Goal: Use online tool/utility

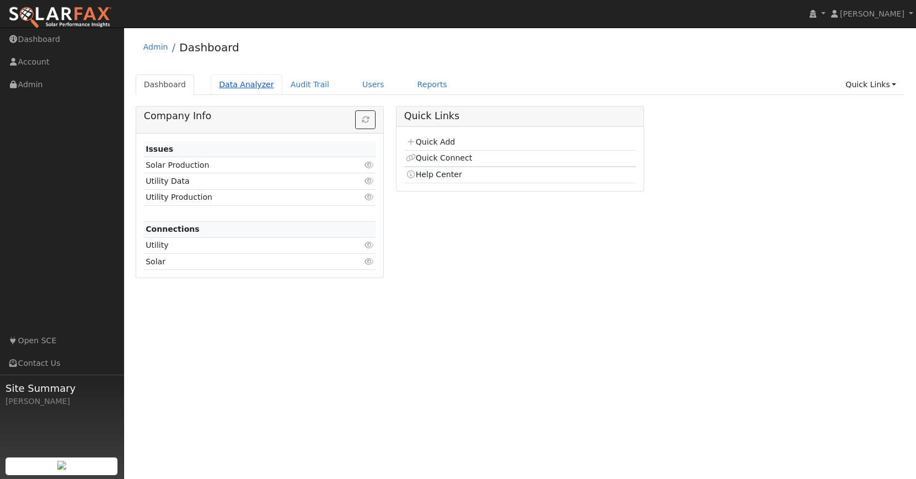
click at [253, 89] on link "Data Analyzer" at bounding box center [247, 84] width 72 height 20
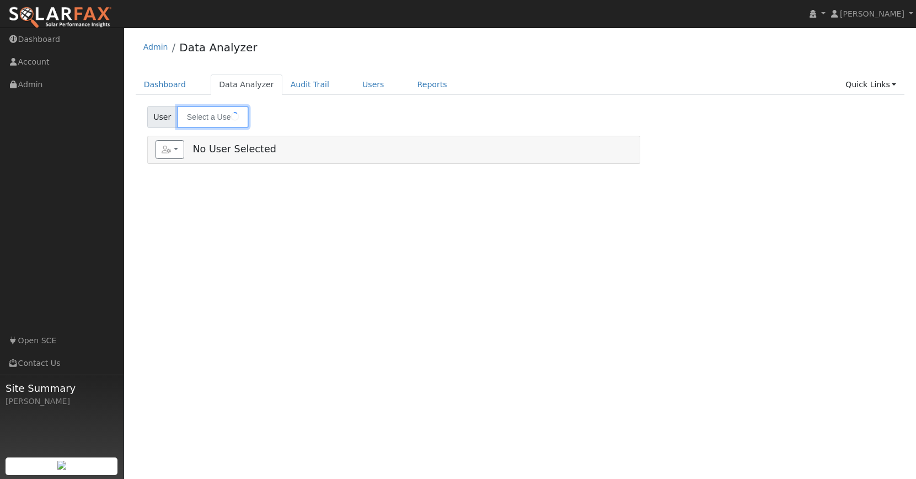
type input "[PERSON_NAME]"
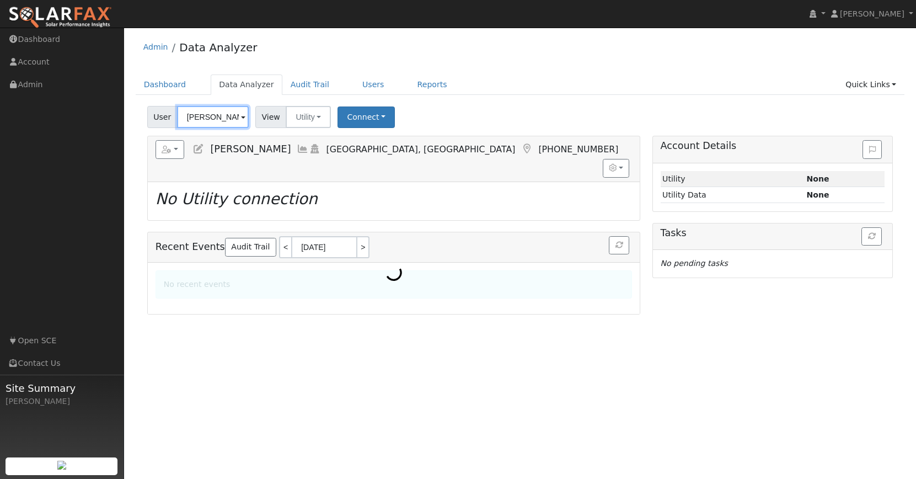
click at [214, 115] on input "[PERSON_NAME]" at bounding box center [213, 117] width 72 height 22
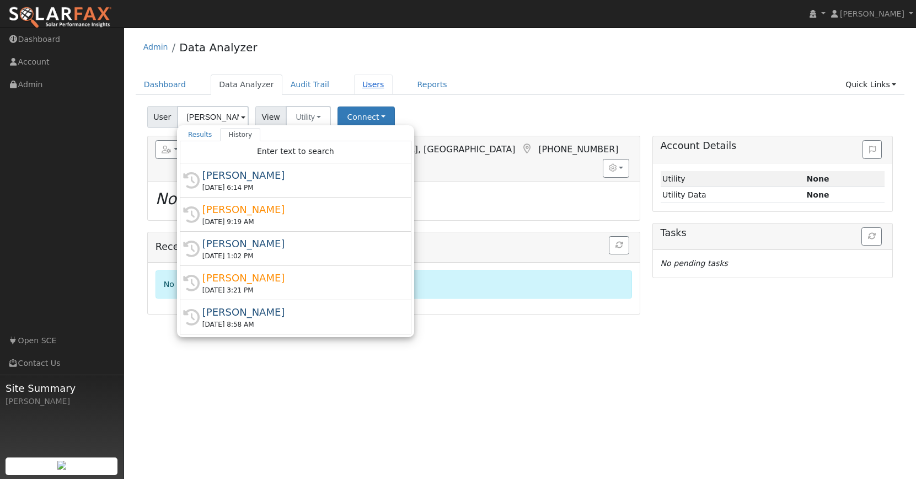
click at [354, 84] on link "Users" at bounding box center [373, 84] width 39 height 20
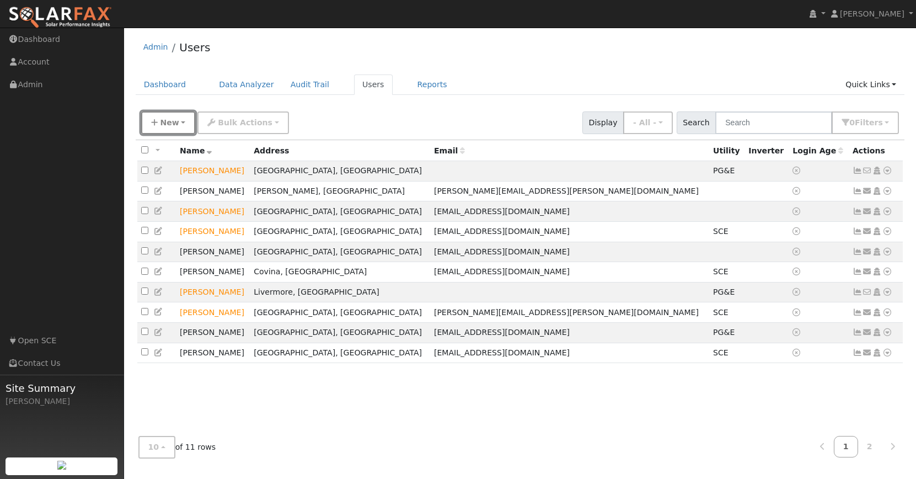
click at [164, 126] on span "New" at bounding box center [169, 122] width 19 height 9
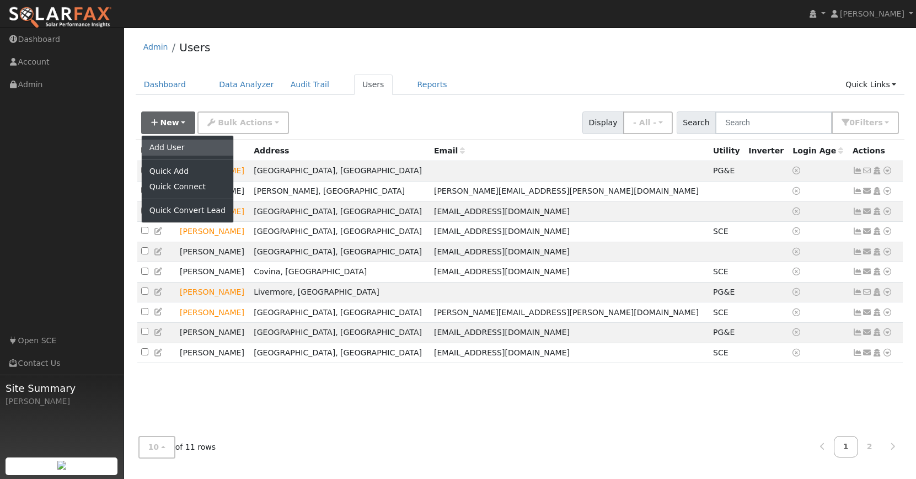
click at [164, 143] on link "Add User" at bounding box center [188, 146] width 92 height 15
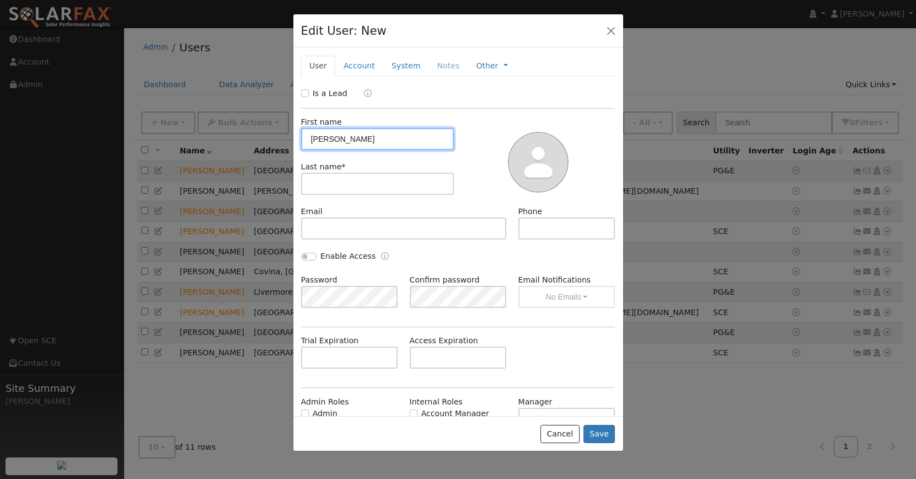
type input "Jagdeep"
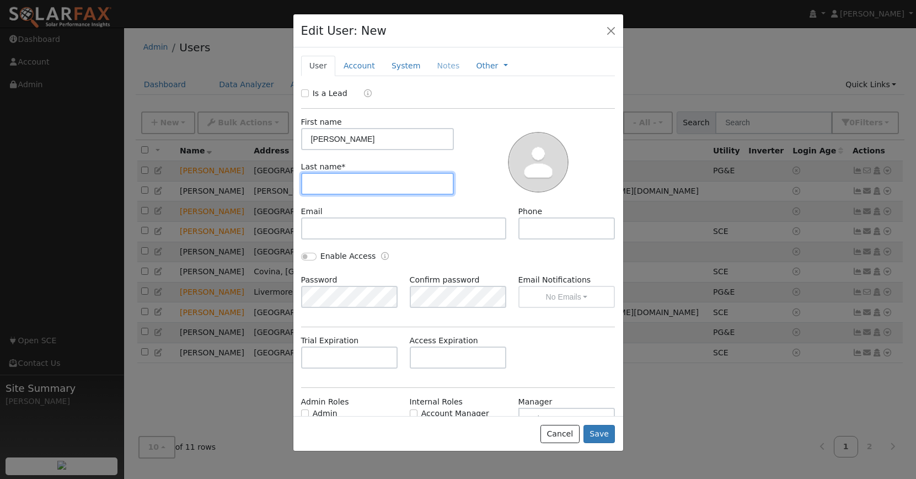
click at [348, 175] on input "text" at bounding box center [377, 184] width 153 height 22
type input "Sareen"
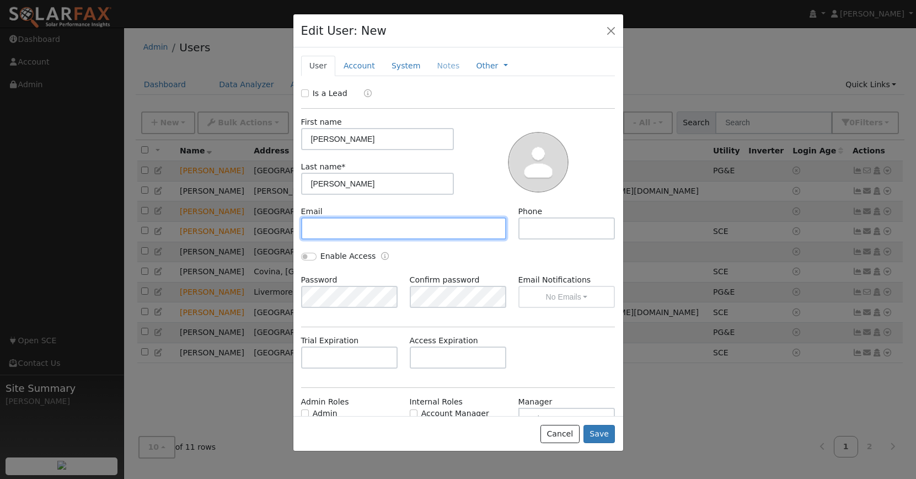
click at [351, 230] on input "text" at bounding box center [404, 228] width 206 height 22
click at [389, 328] on div "Is a Lead First name Jagdeep Last name * Sareen Email Phone Enable Access Passw…" at bounding box center [458, 278] width 314 height 380
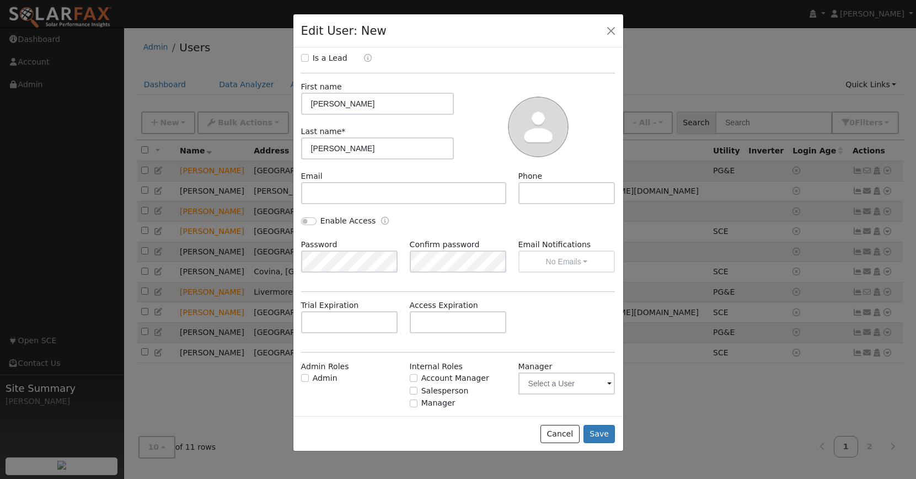
scroll to position [45, 0]
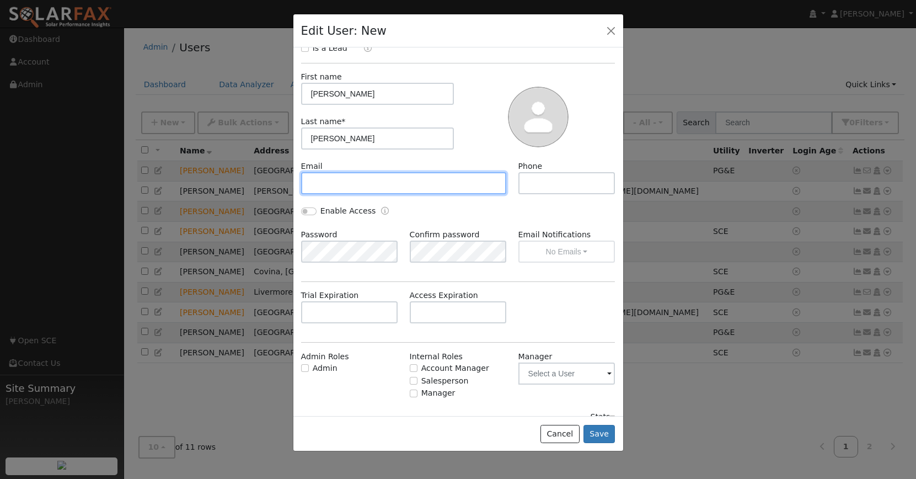
click at [447, 183] on input "text" at bounding box center [404, 183] width 206 height 22
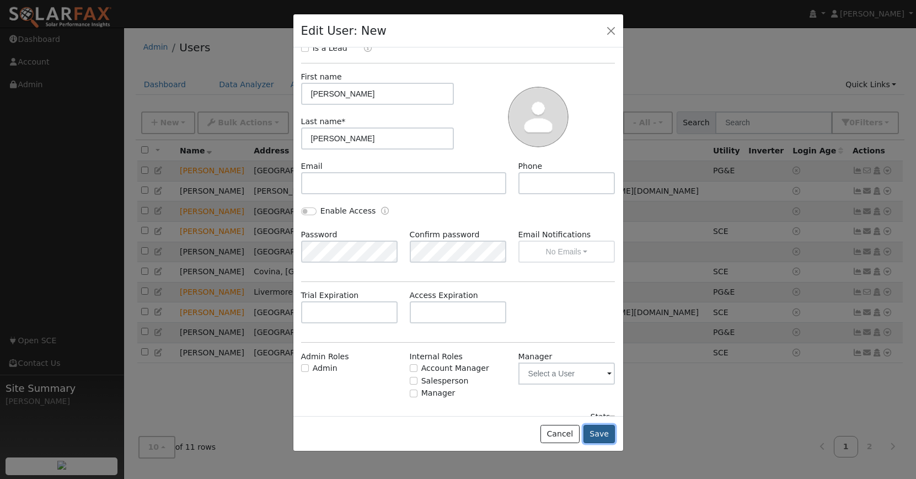
click at [600, 429] on button "Save" at bounding box center [599, 434] width 32 height 19
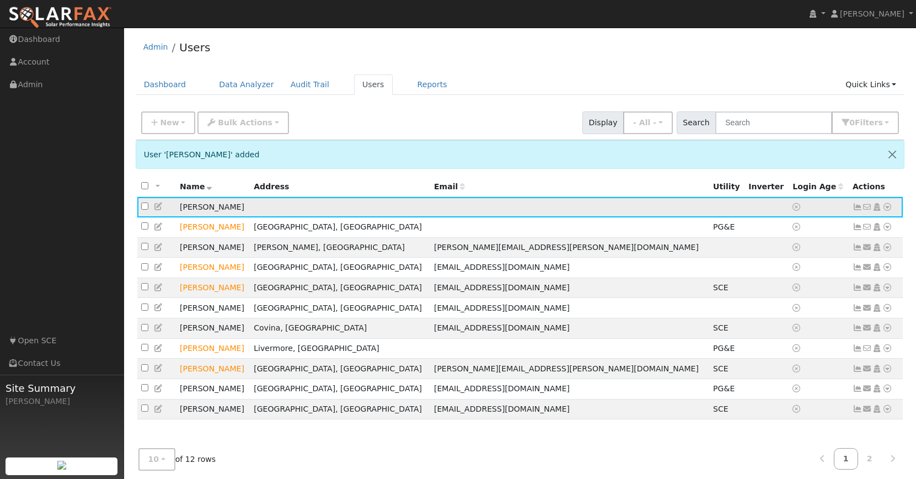
click at [890, 209] on icon at bounding box center [887, 207] width 10 height 8
click at [767, 295] on link "Utility" at bounding box center [772, 289] width 77 height 15
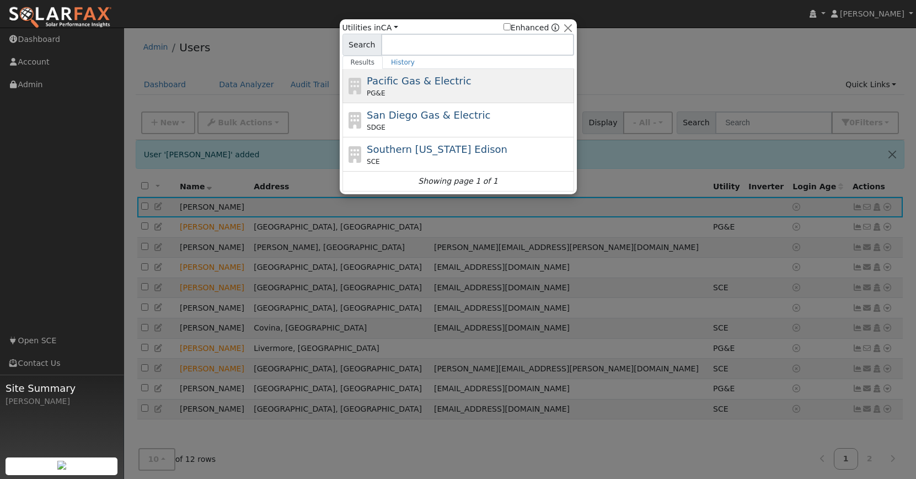
click at [432, 87] on div "Pacific Gas & Electric PG&E" at bounding box center [469, 85] width 205 height 25
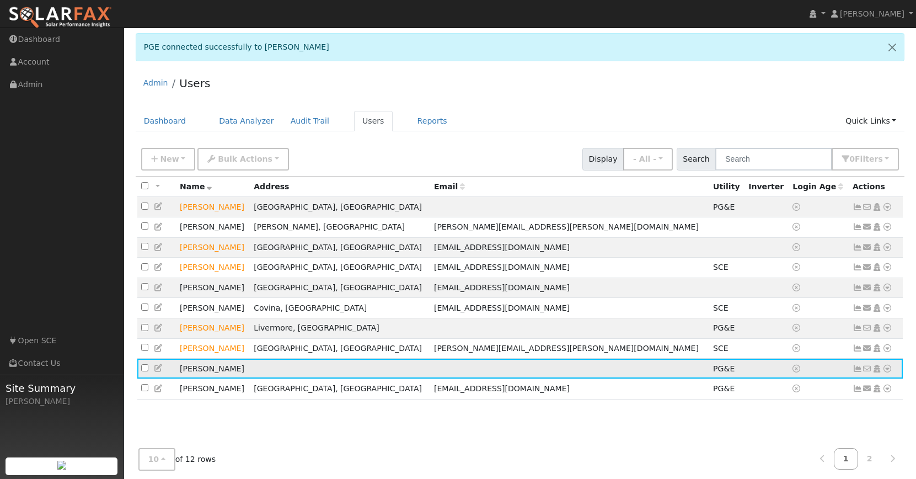
click at [856, 372] on icon at bounding box center [857, 368] width 10 height 8
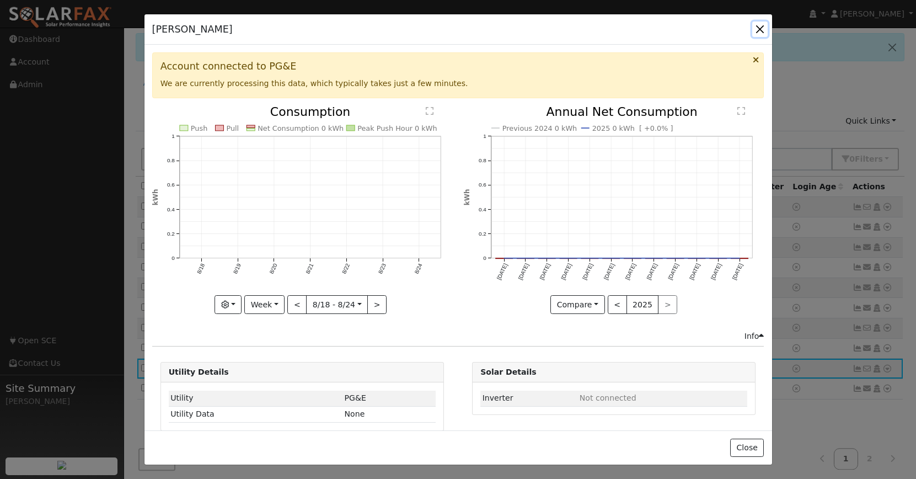
click at [760, 31] on button "button" at bounding box center [759, 29] width 15 height 15
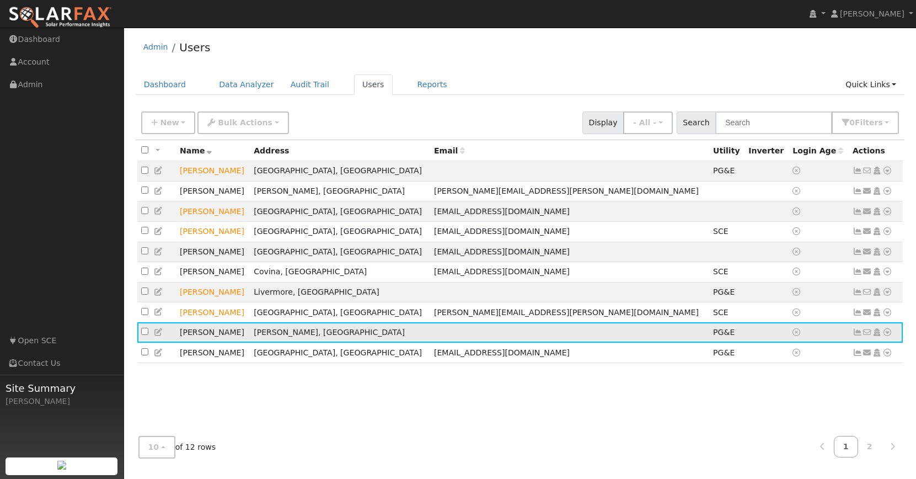
click at [888, 336] on icon at bounding box center [887, 332] width 10 height 8
click at [864, 218] on link "Data Analyzer" at bounding box center [851, 210] width 80 height 15
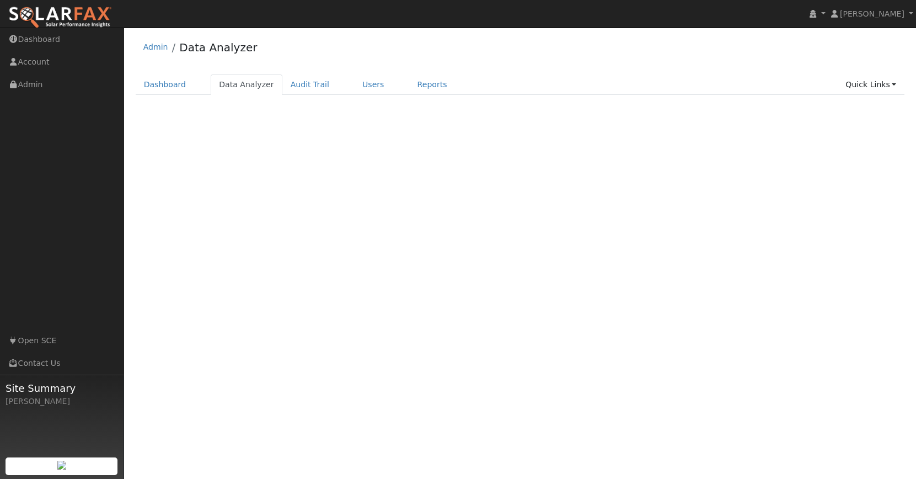
select select "7"
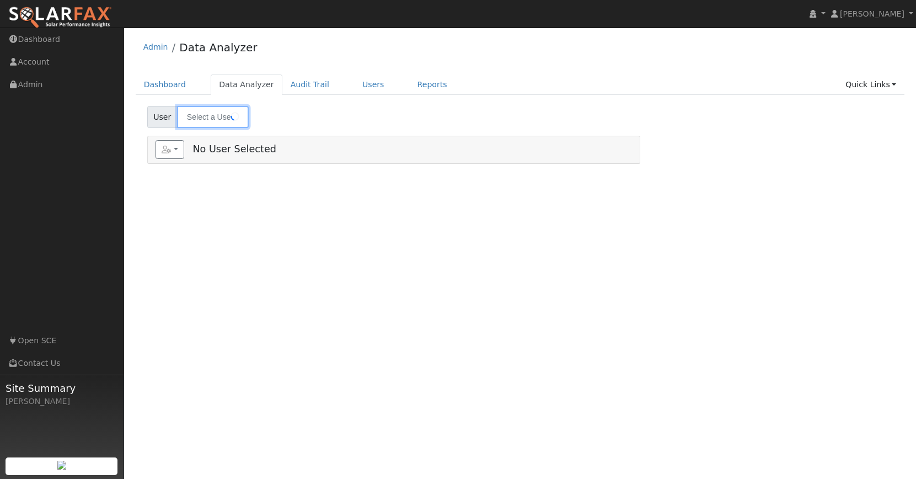
type input "[PERSON_NAME]"
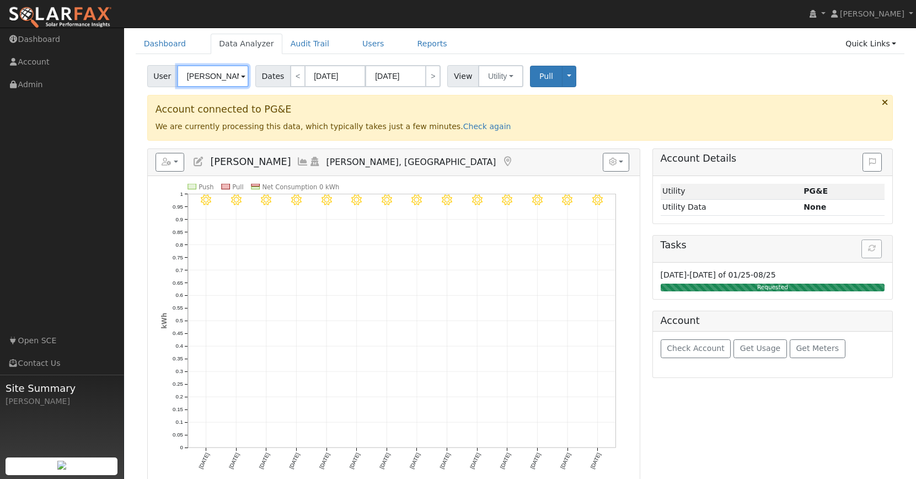
scroll to position [52, 0]
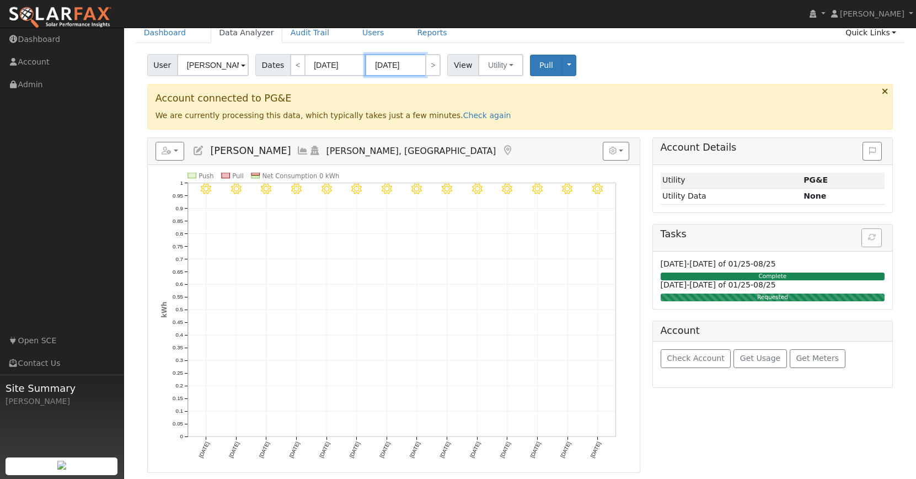
click at [405, 62] on input "[DATE]" at bounding box center [395, 65] width 61 height 22
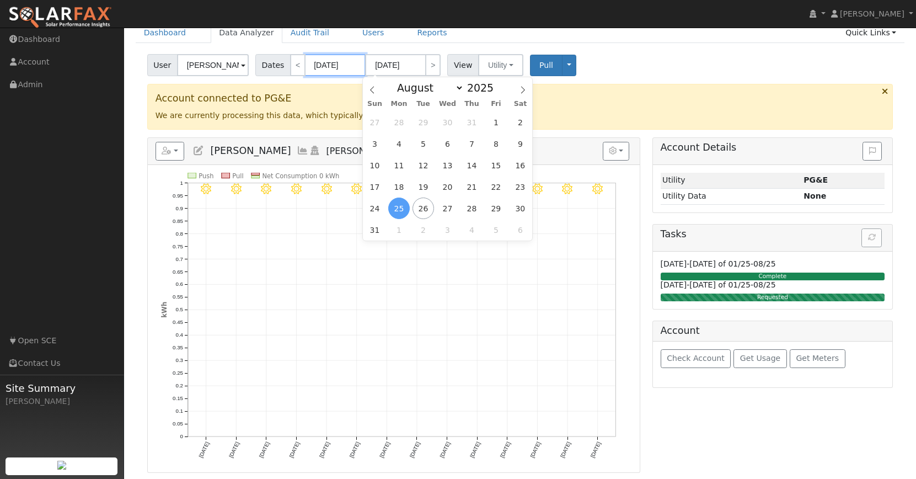
click at [336, 69] on input "[DATE]" at bounding box center [335, 65] width 61 height 22
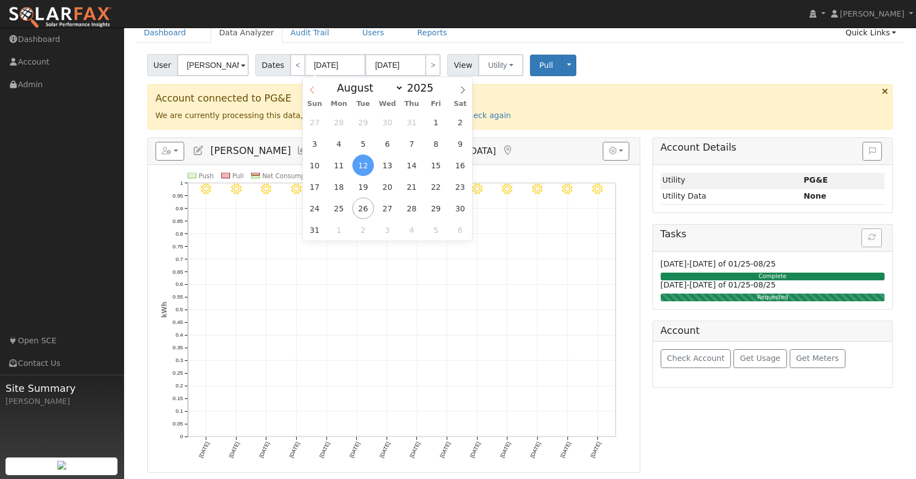
click at [311, 90] on icon at bounding box center [312, 90] width 8 height 8
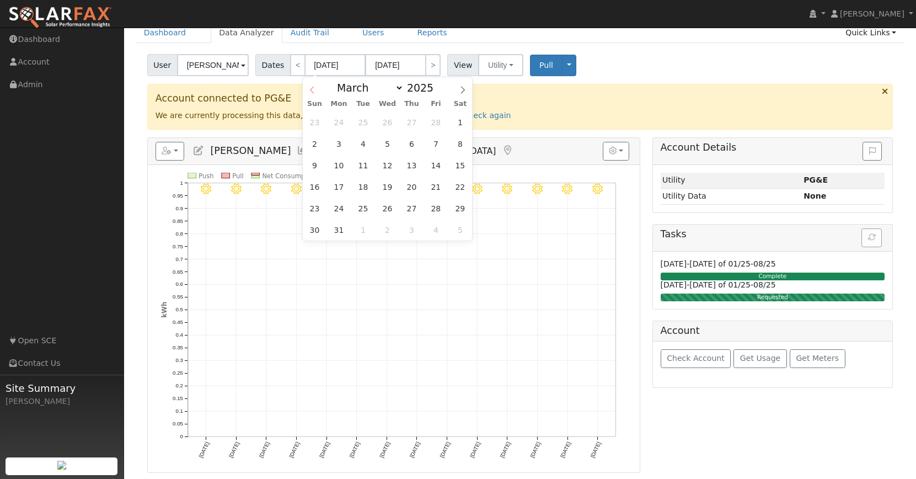
click at [311, 90] on icon at bounding box center [312, 90] width 8 height 8
select select "0"
click at [311, 90] on icon at bounding box center [312, 90] width 8 height 8
type input "2024"
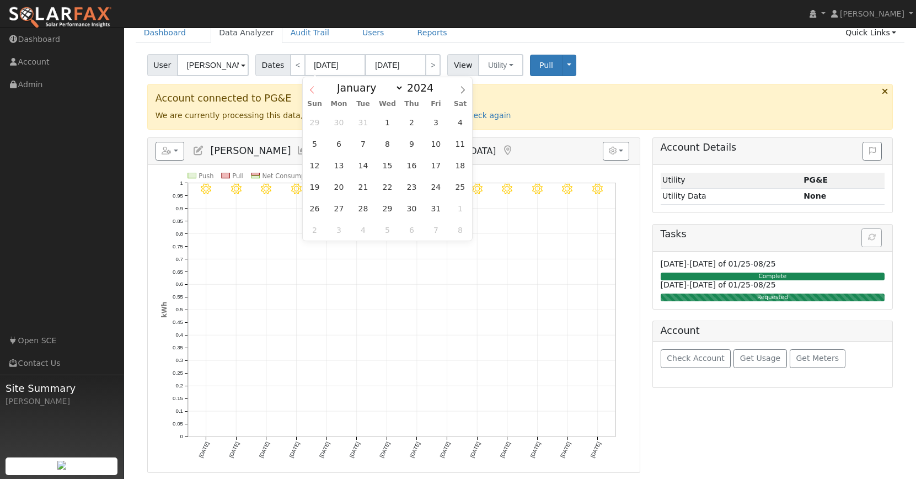
select select "11"
click at [462, 90] on icon at bounding box center [463, 90] width 8 height 8
type input "2025"
select select "0"
click at [390, 123] on span "1" at bounding box center [388, 122] width 22 height 22
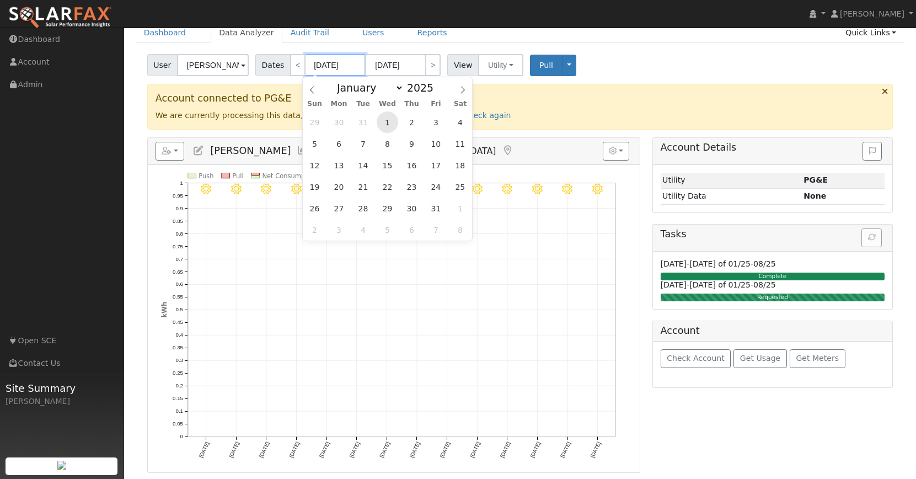
type input "[DATE]"
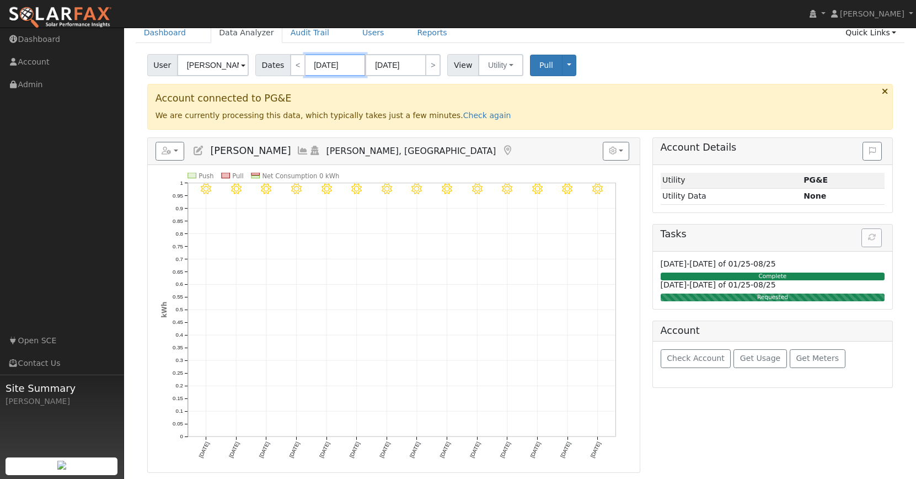
scroll to position [0, 0]
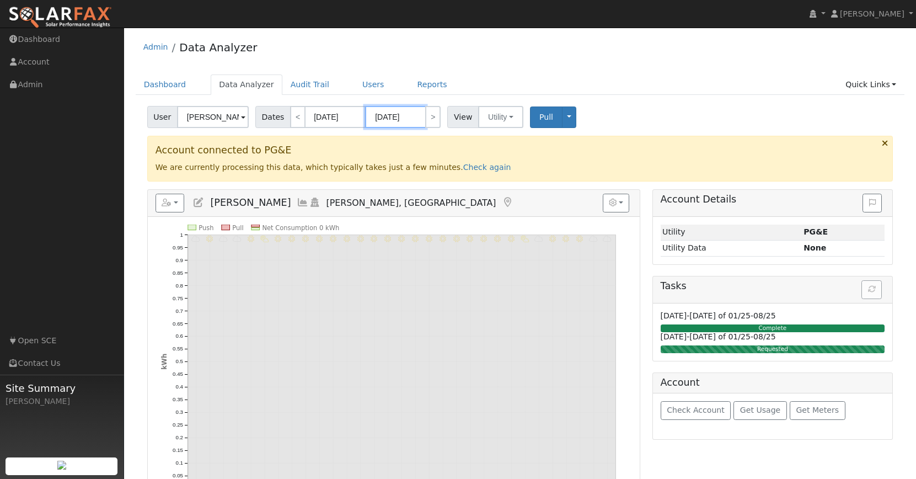
click at [420, 117] on input "[DATE]" at bounding box center [395, 117] width 61 height 22
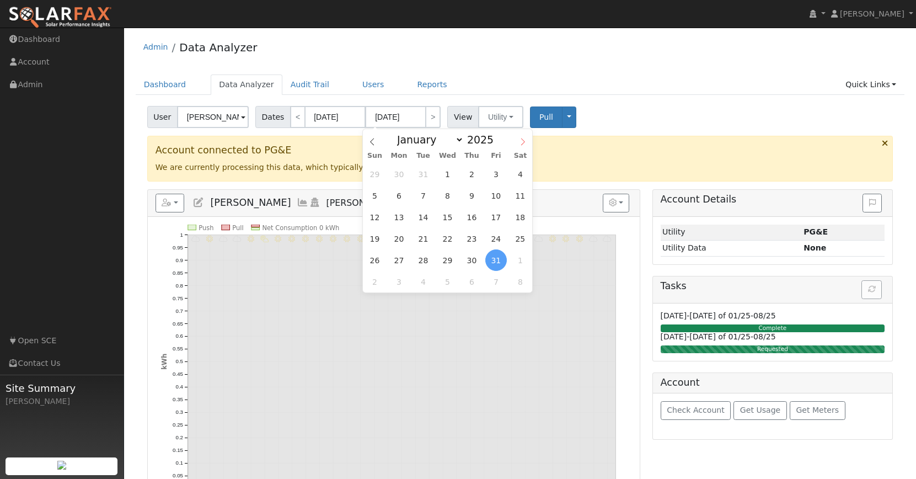
click at [519, 139] on icon at bounding box center [523, 142] width 8 height 8
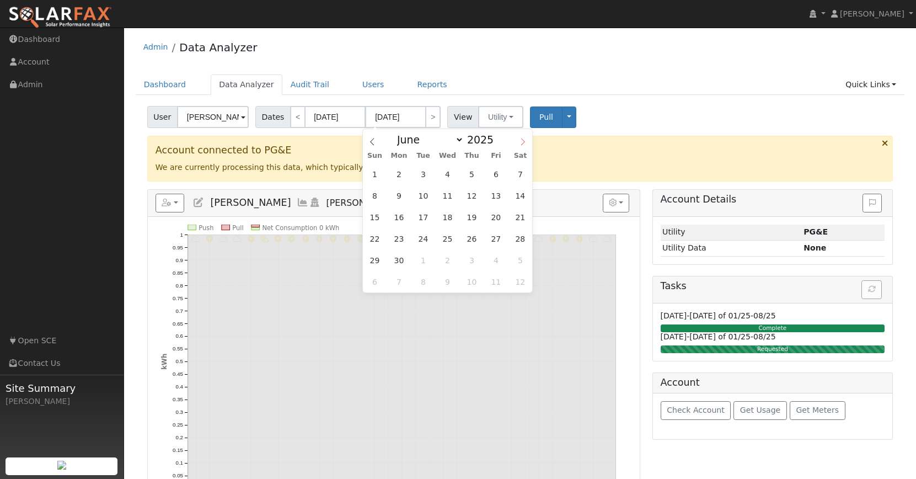
click at [519, 139] on icon at bounding box center [523, 142] width 8 height 8
select select "7"
click at [407, 262] on span "25" at bounding box center [399, 260] width 22 height 22
type input "[DATE]"
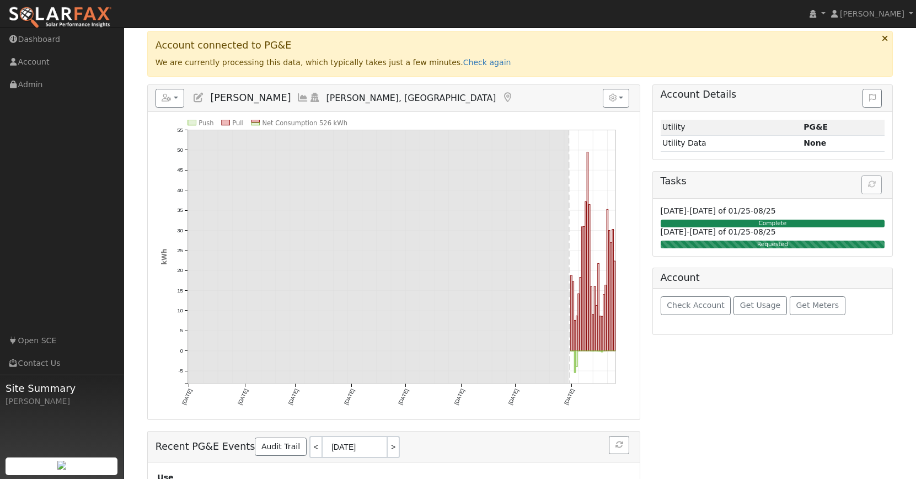
scroll to position [106, 0]
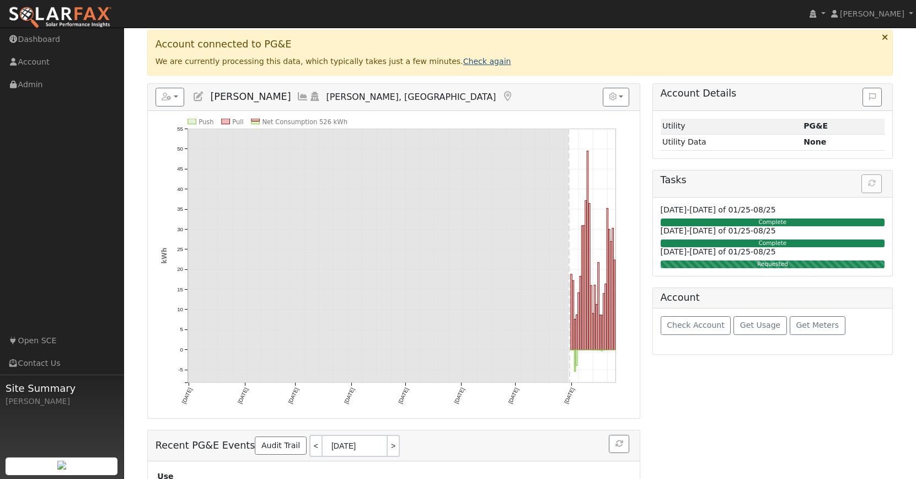
click at [468, 62] on link "Check again" at bounding box center [487, 61] width 48 height 9
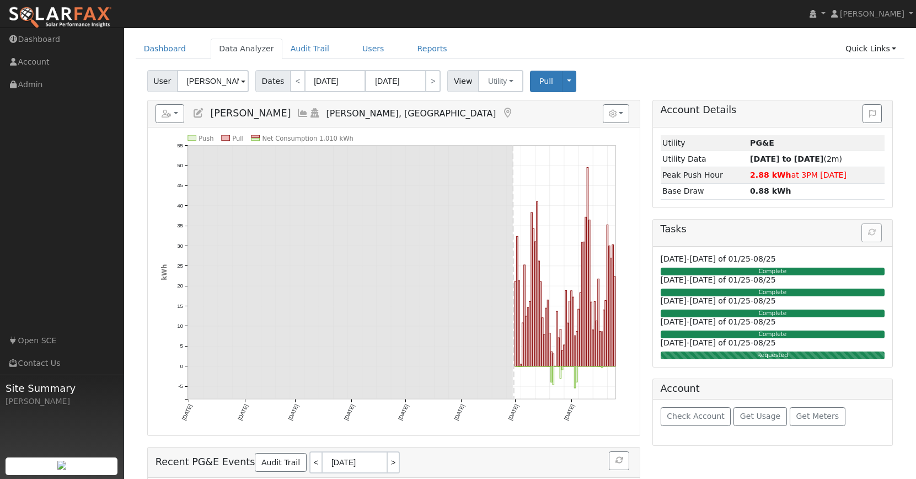
scroll to position [0, 0]
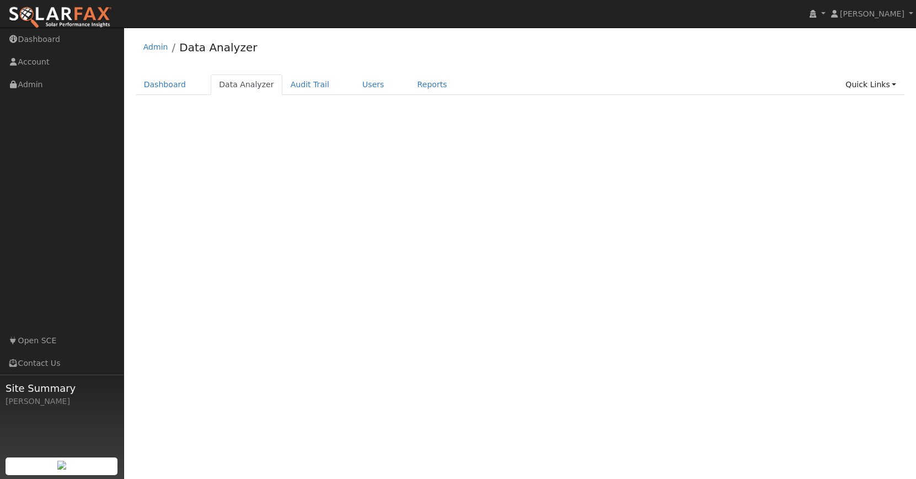
select select "7"
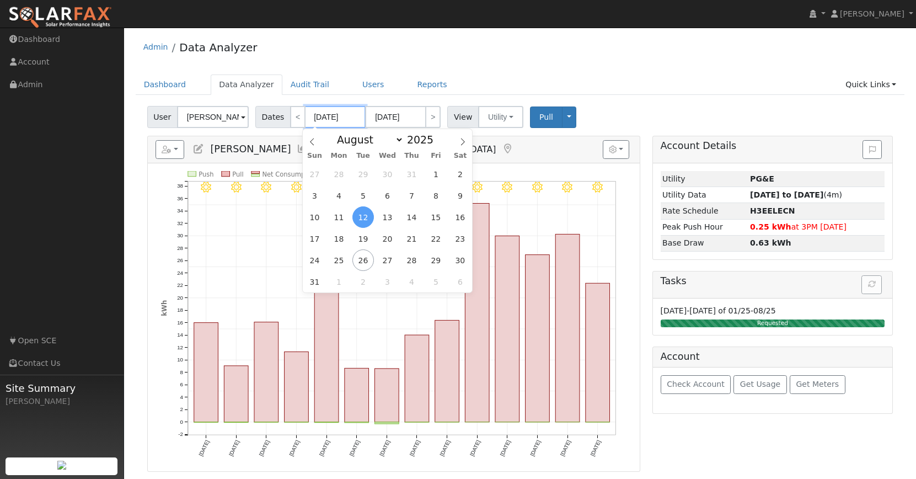
click at [331, 114] on input "[DATE]" at bounding box center [335, 117] width 61 height 22
click at [315, 142] on icon at bounding box center [312, 142] width 8 height 8
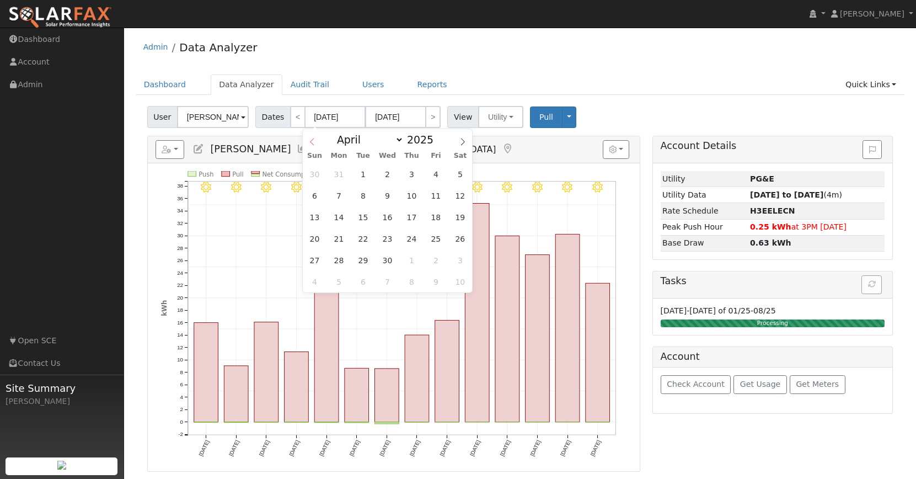
click at [315, 142] on icon at bounding box center [312, 142] width 8 height 8
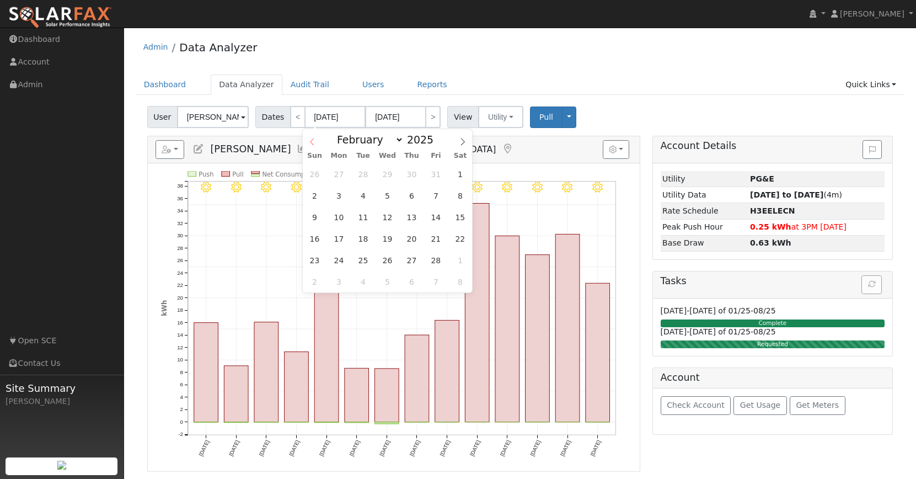
click at [315, 142] on icon at bounding box center [312, 142] width 8 height 8
select select "0"
click at [385, 171] on span "1" at bounding box center [388, 174] width 22 height 22
type input "[DATE]"
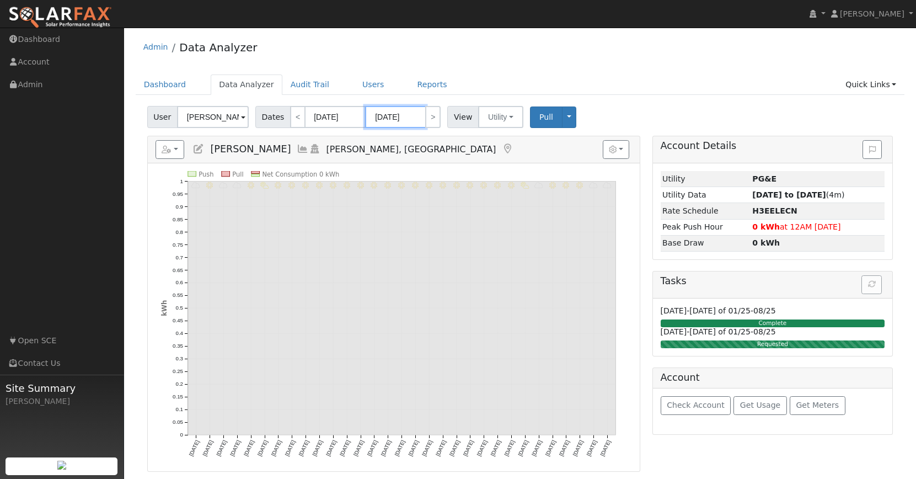
click at [416, 119] on input "[DATE]" at bounding box center [395, 117] width 61 height 22
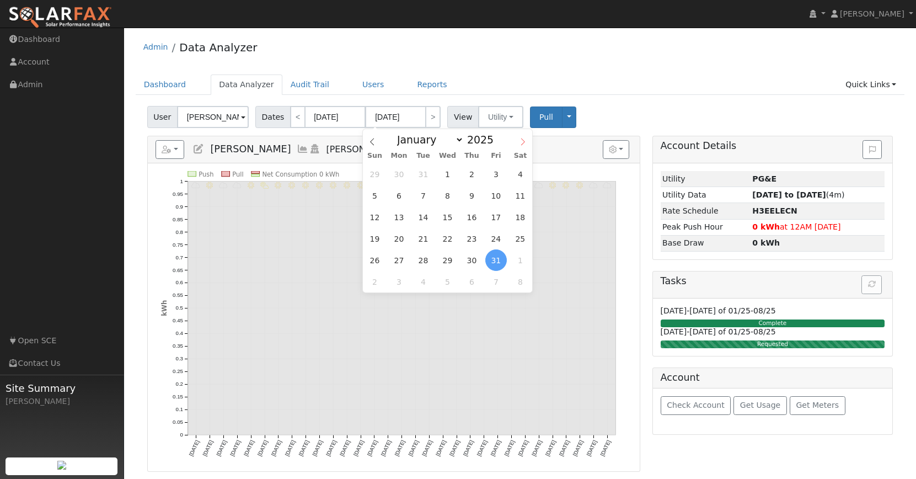
click at [520, 139] on icon at bounding box center [523, 142] width 8 height 8
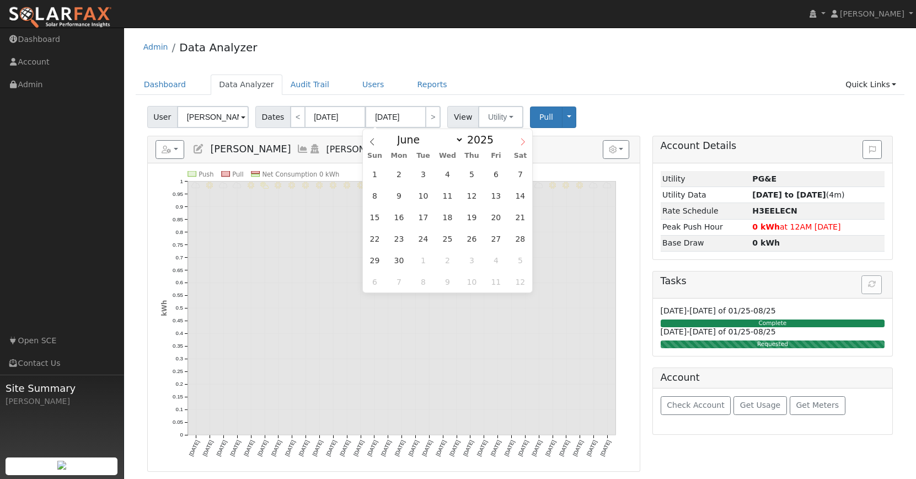
click at [520, 139] on icon at bounding box center [523, 142] width 8 height 8
select select "7"
click at [402, 264] on span "25" at bounding box center [399, 260] width 22 height 22
type input "[DATE]"
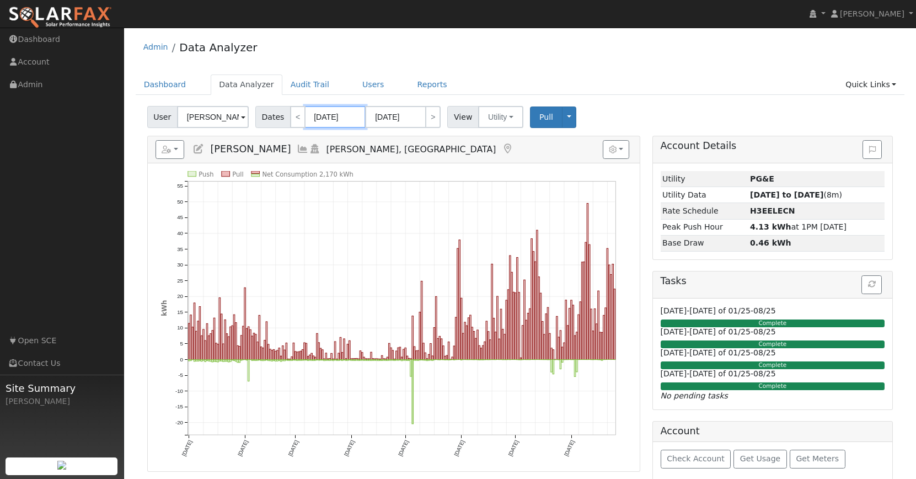
click at [329, 119] on input "[DATE]" at bounding box center [335, 117] width 61 height 22
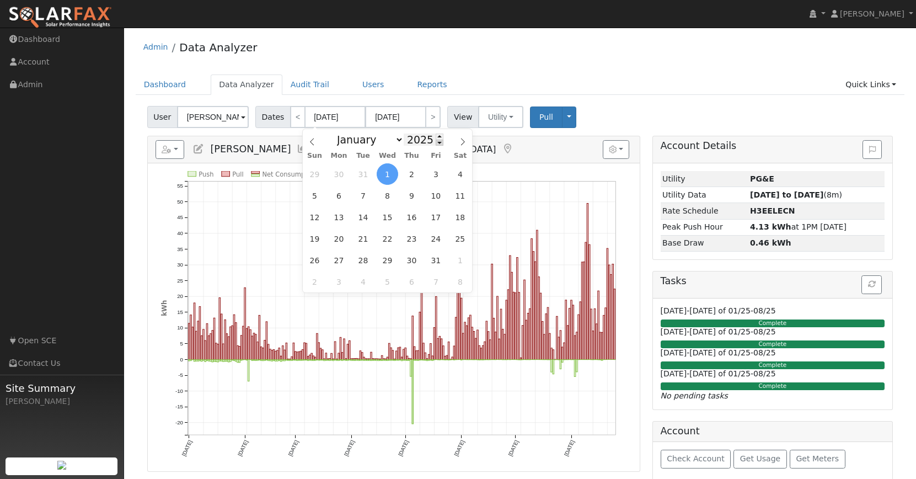
click at [437, 143] on span at bounding box center [440, 142] width 8 height 6
type input "2024"
click at [340, 176] on span "1" at bounding box center [339, 174] width 22 height 22
type input "01/01/2024"
type input "01/31/2024"
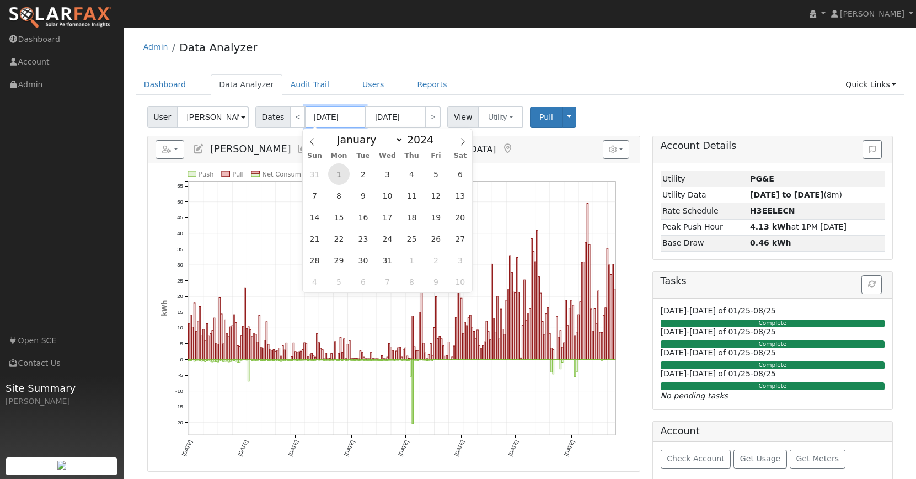
type input "2024"
select select "0"
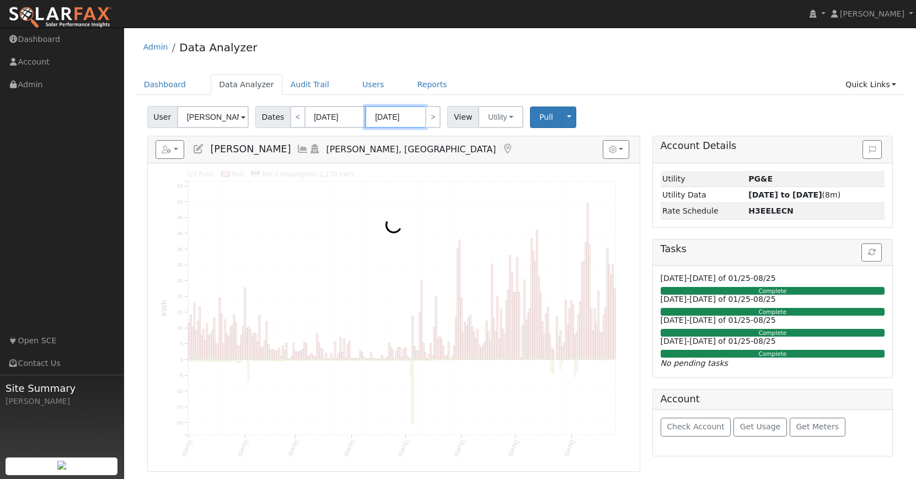
click at [408, 116] on input "01/31/2024" at bounding box center [395, 117] width 61 height 22
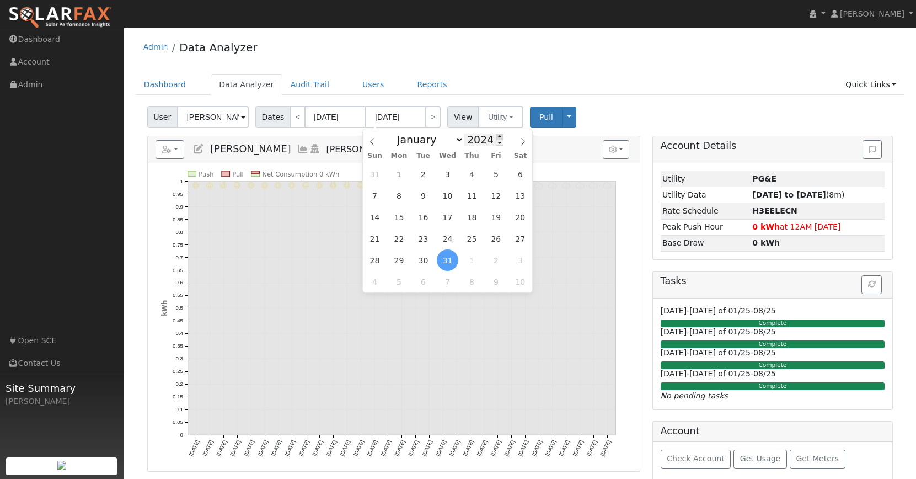
click at [497, 137] on span at bounding box center [500, 136] width 8 height 6
type input "2025"
click at [452, 172] on span "1" at bounding box center [448, 174] width 22 height 22
type input "[DATE]"
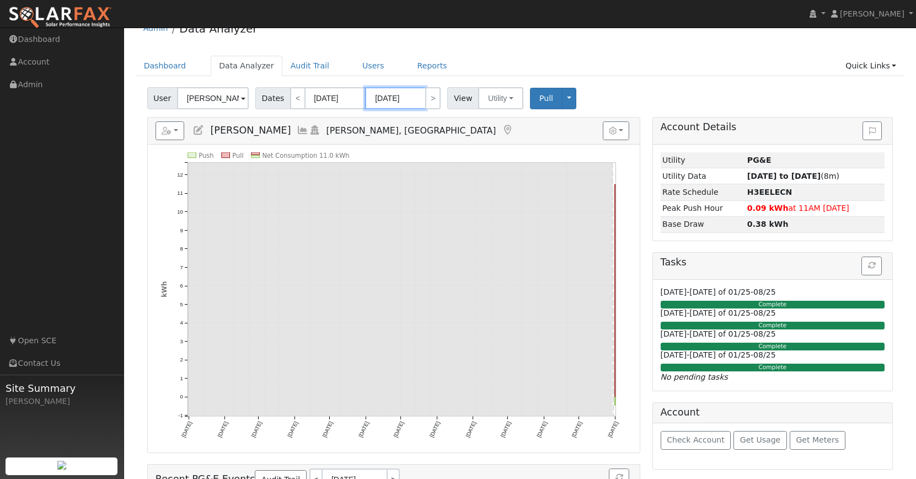
scroll to position [20, 0]
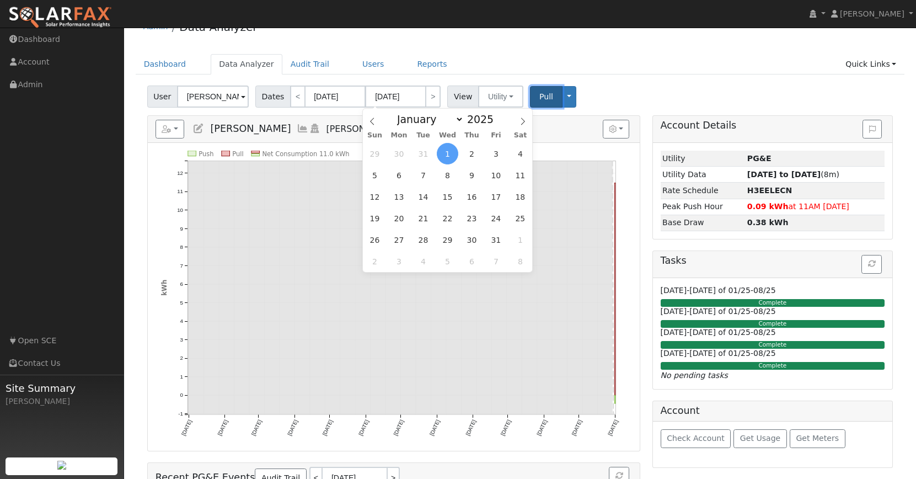
click at [549, 103] on button "Pull" at bounding box center [546, 97] width 33 height 22
